Goal: Task Accomplishment & Management: Complete application form

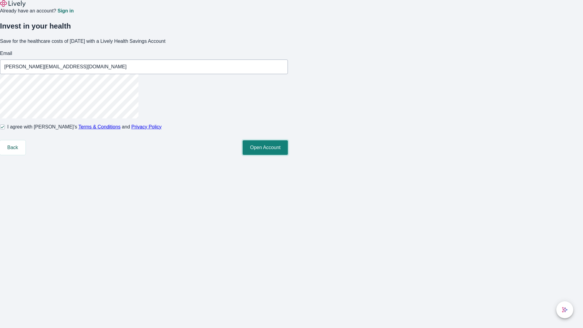
click at [288, 155] on button "Open Account" at bounding box center [264, 147] width 45 height 15
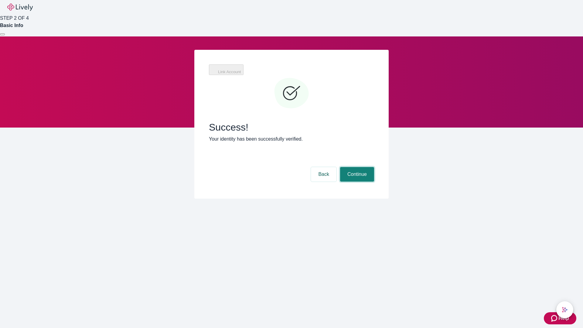
click at [356, 167] on button "Continue" at bounding box center [357, 174] width 34 height 15
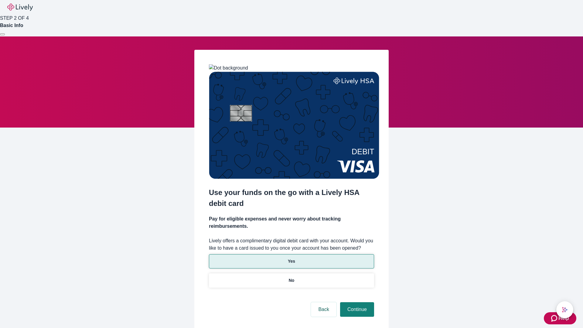
click at [291, 258] on p "Yes" at bounding box center [291, 261] width 7 height 6
click at [356, 302] on button "Continue" at bounding box center [357, 309] width 34 height 15
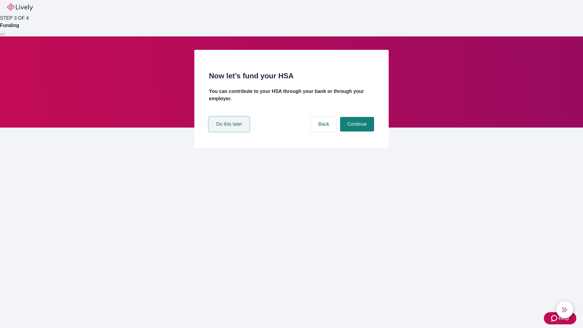
click at [230, 131] on button "Do this later" at bounding box center [229, 124] width 40 height 15
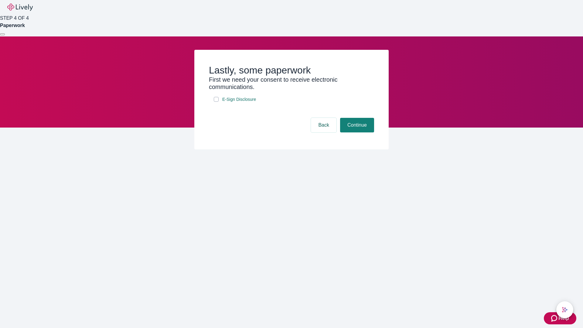
click at [216, 102] on input "E-Sign Disclosure" at bounding box center [216, 99] width 5 height 5
checkbox input "true"
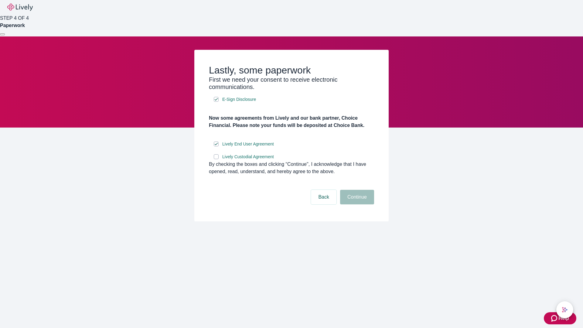
click at [216, 159] on input "Lively Custodial Agreement" at bounding box center [216, 156] width 5 height 5
checkbox input "true"
click at [356, 204] on button "Continue" at bounding box center [357, 197] width 34 height 15
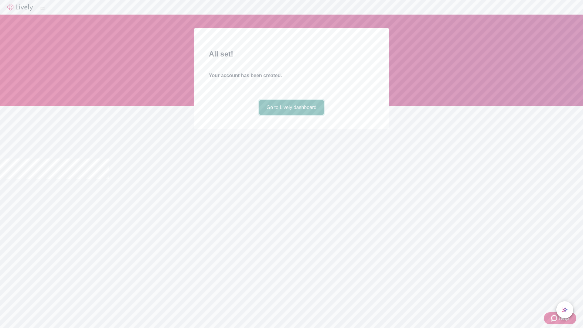
click at [291, 115] on link "Go to Lively dashboard" at bounding box center [291, 107] width 65 height 15
